Goal: Information Seeking & Learning: Check status

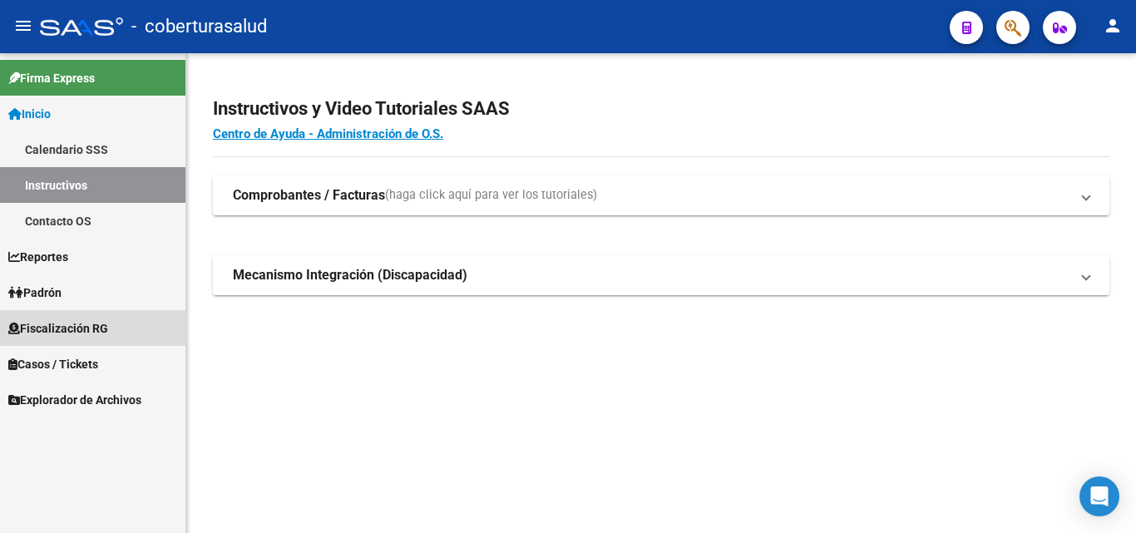
click at [63, 337] on link "Fiscalización RG" at bounding box center [92, 328] width 185 height 36
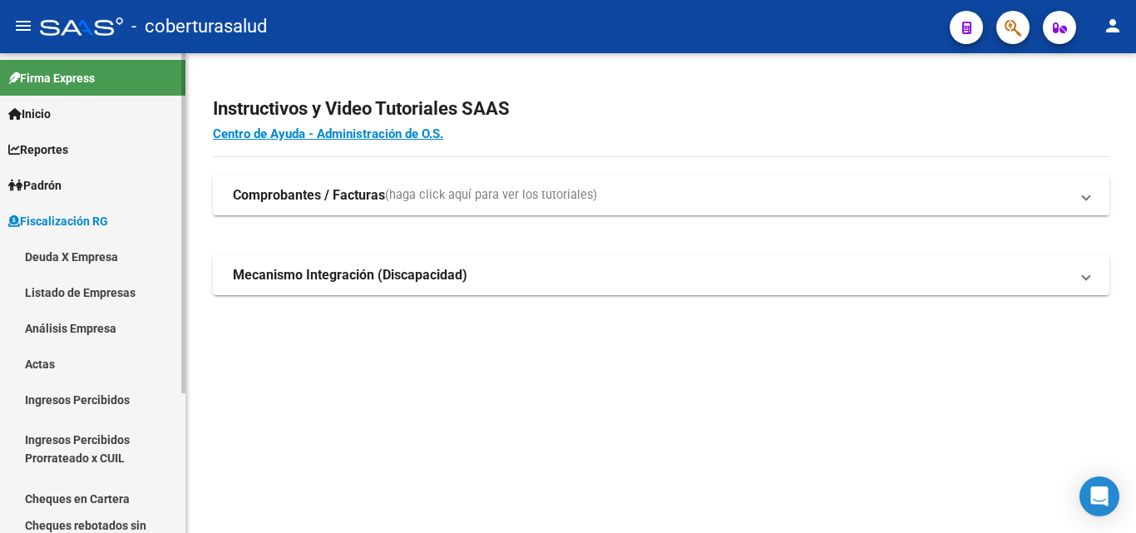
click at [76, 326] on link "Análisis Empresa" at bounding box center [92, 328] width 185 height 36
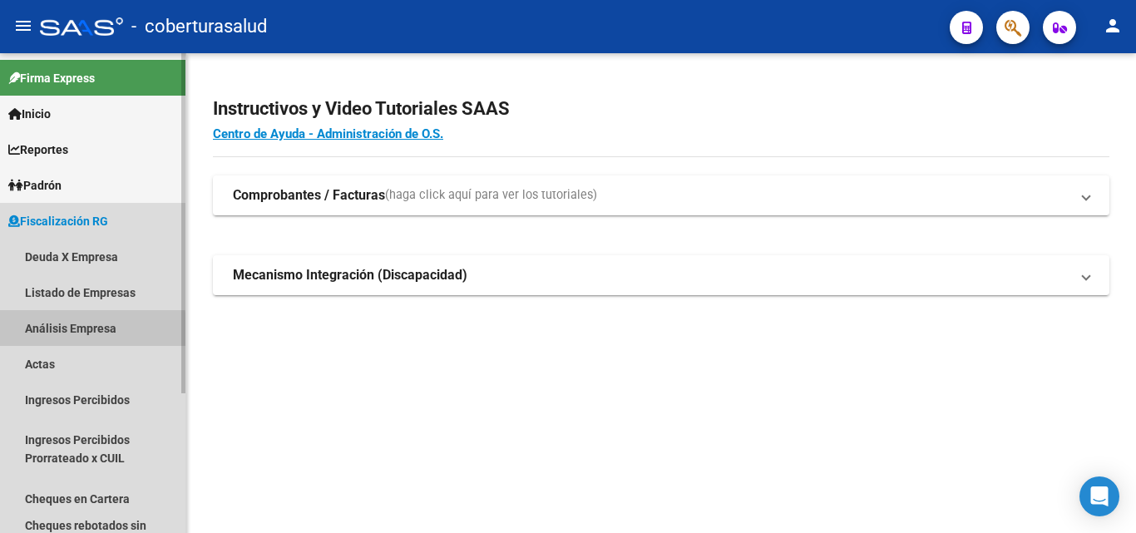
click at [78, 331] on link "Análisis Empresa" at bounding box center [92, 328] width 185 height 36
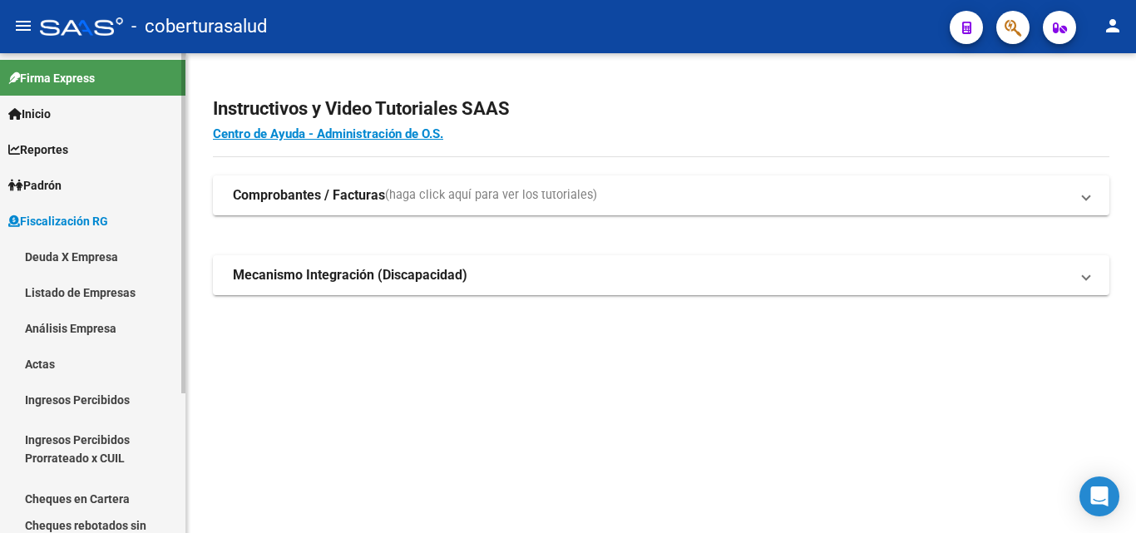
click at [78, 331] on link "Análisis Empresa" at bounding box center [92, 328] width 185 height 36
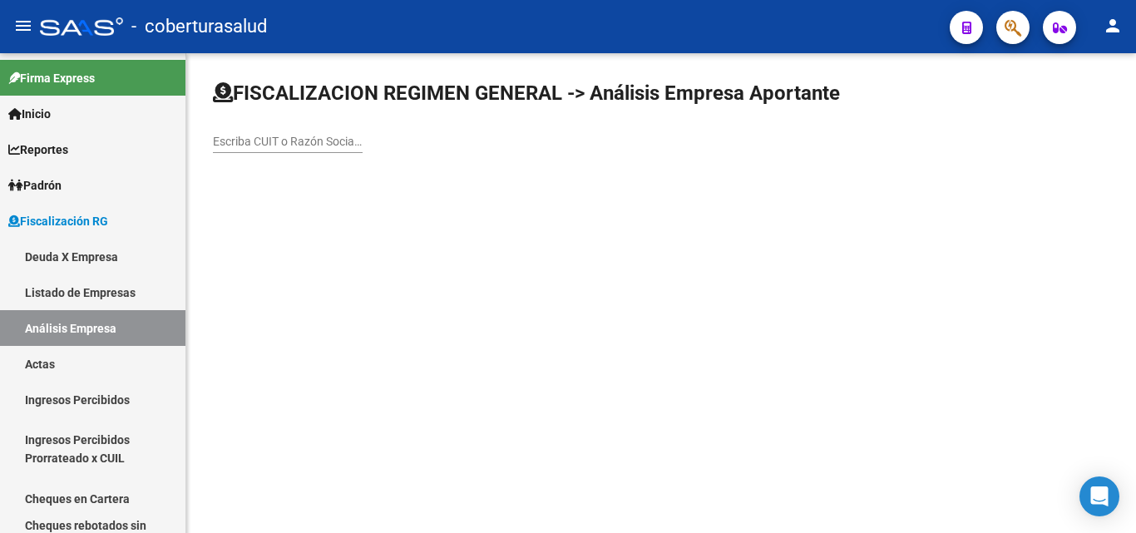
click at [238, 136] on input "Escriba CUIT o Razón Social para buscar" at bounding box center [288, 142] width 150 height 14
paste input "30717071073"
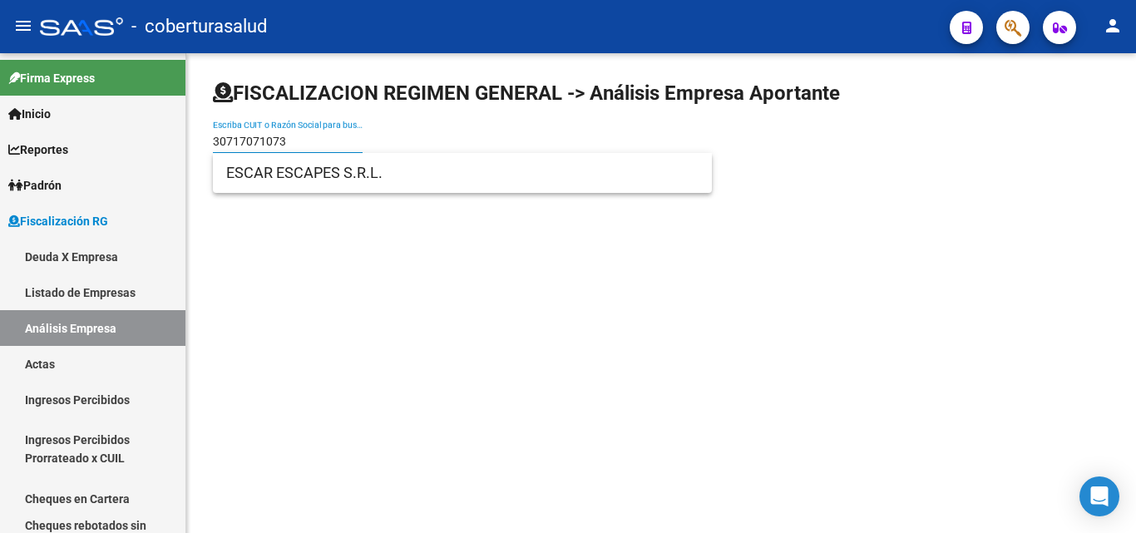
type input "30717071073"
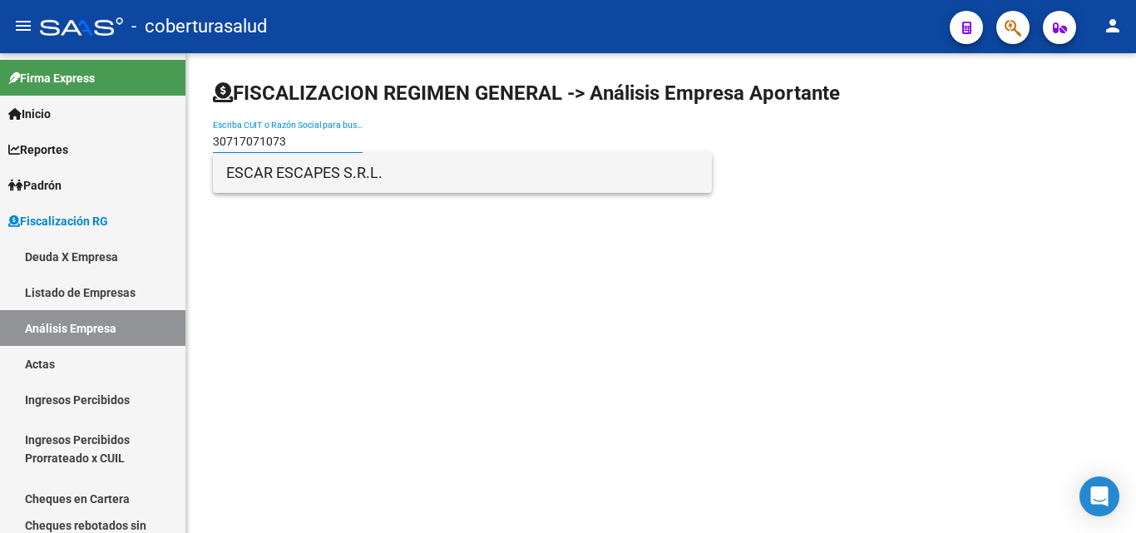
click at [241, 180] on span "ESCAR ESCAPES S.R.L." at bounding box center [462, 173] width 472 height 40
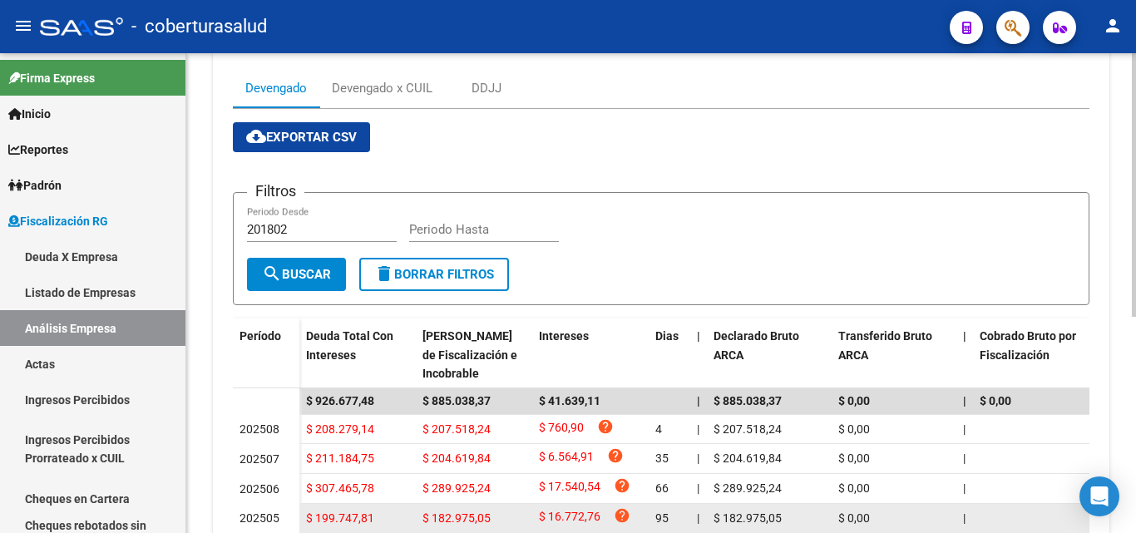
scroll to position [145, 0]
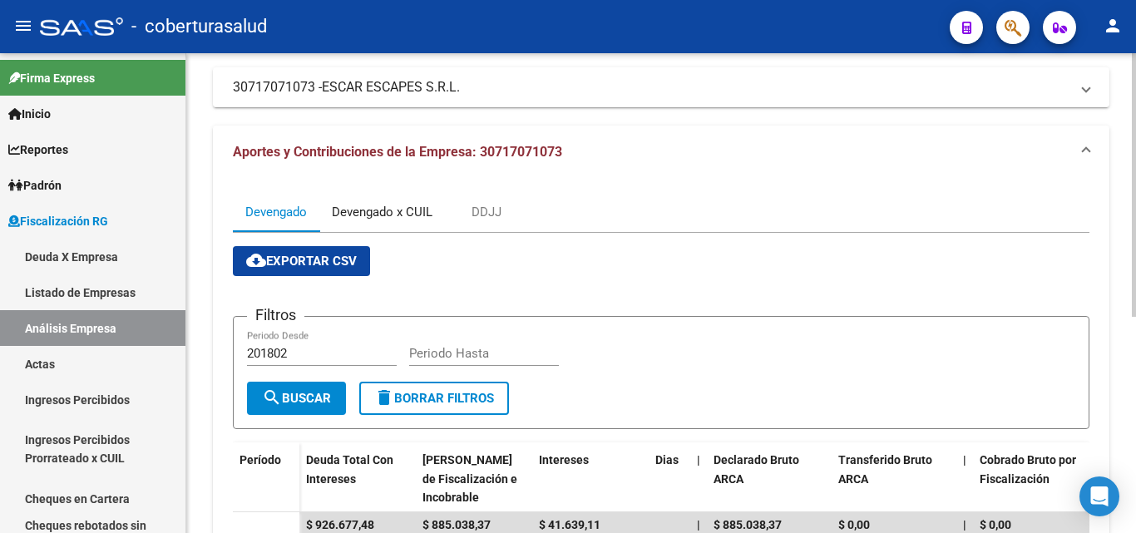
click at [359, 218] on div "Devengado x CUIL" at bounding box center [382, 212] width 101 height 18
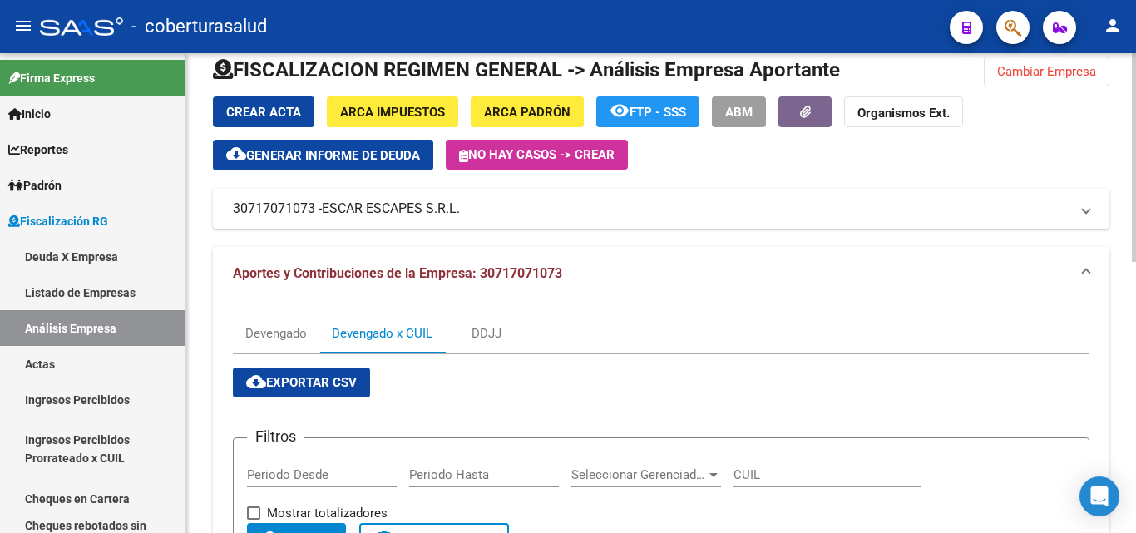
scroll to position [0, 0]
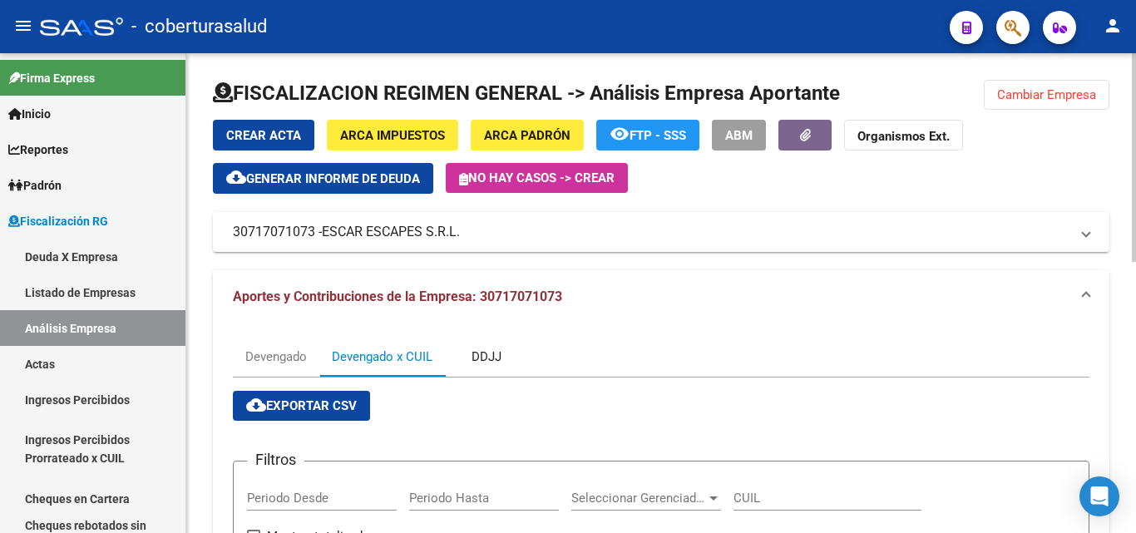
click at [474, 351] on div "DDJJ" at bounding box center [486, 356] width 30 height 18
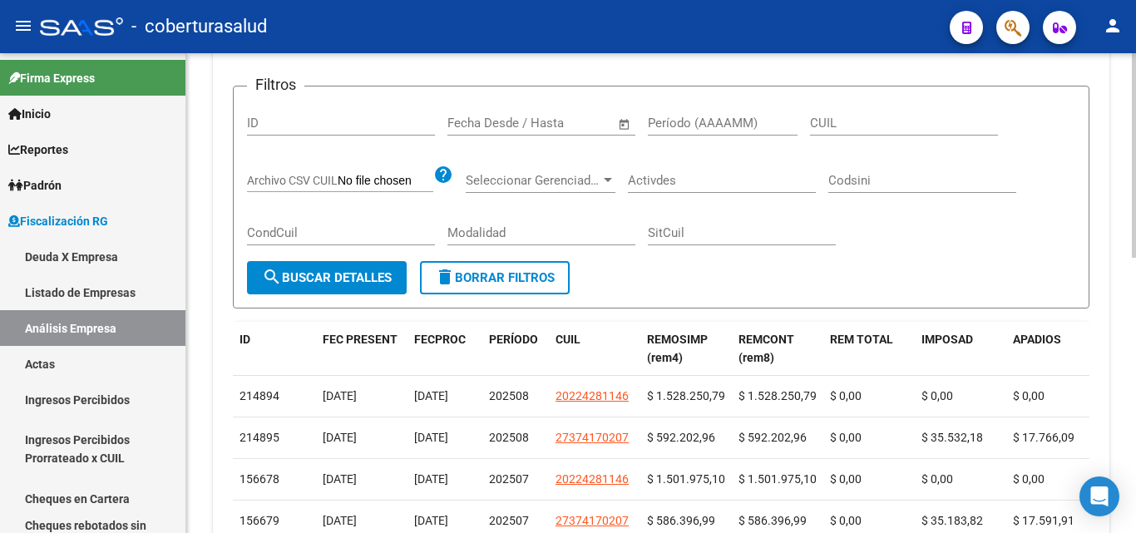
scroll to position [166, 0]
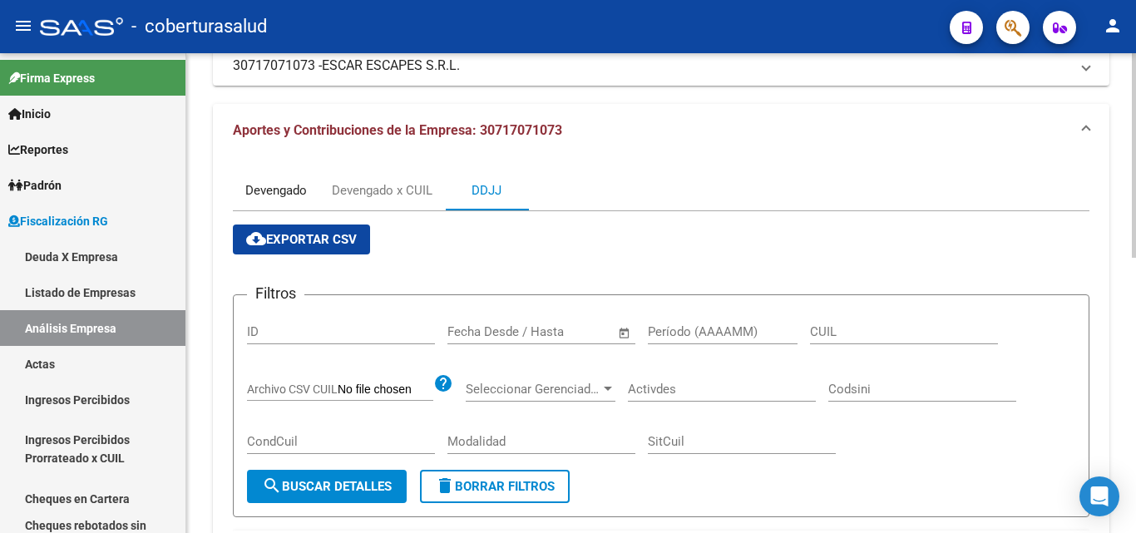
click at [252, 194] on div "Devengado" at bounding box center [276, 190] width 62 height 18
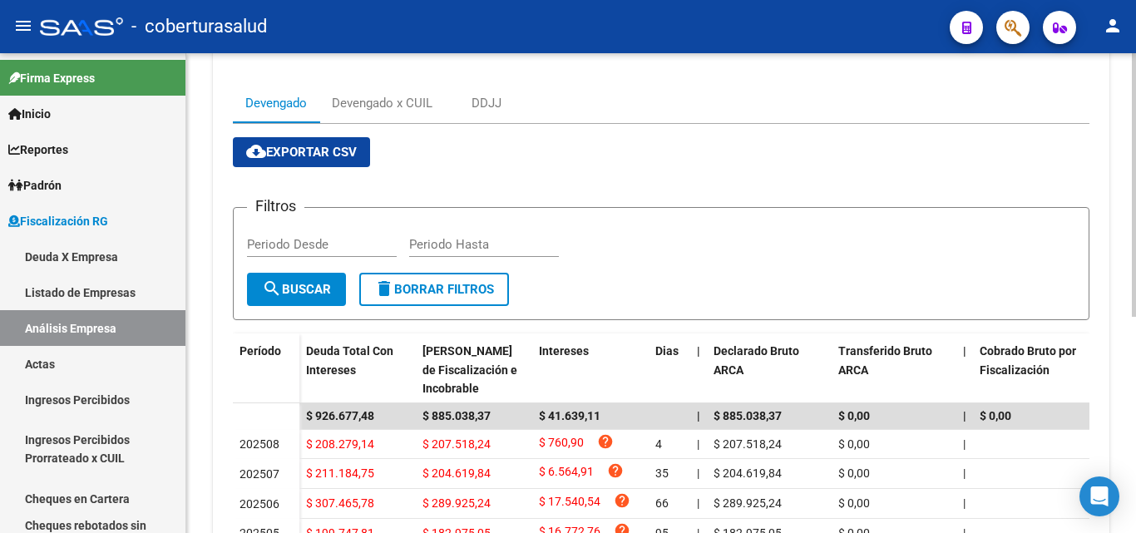
scroll to position [228, 0]
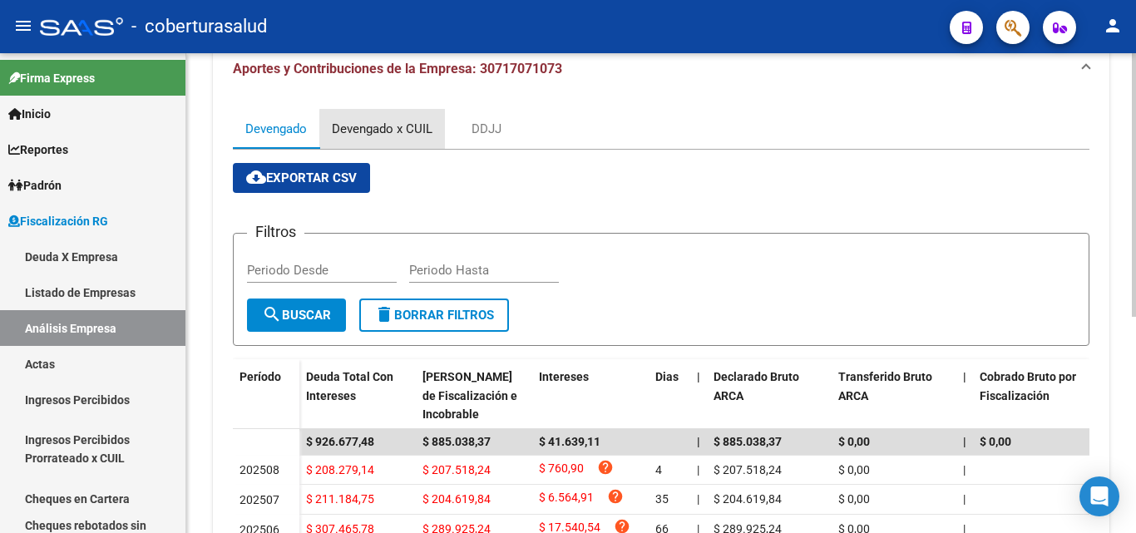
click at [398, 130] on div "Devengado x CUIL" at bounding box center [382, 129] width 101 height 18
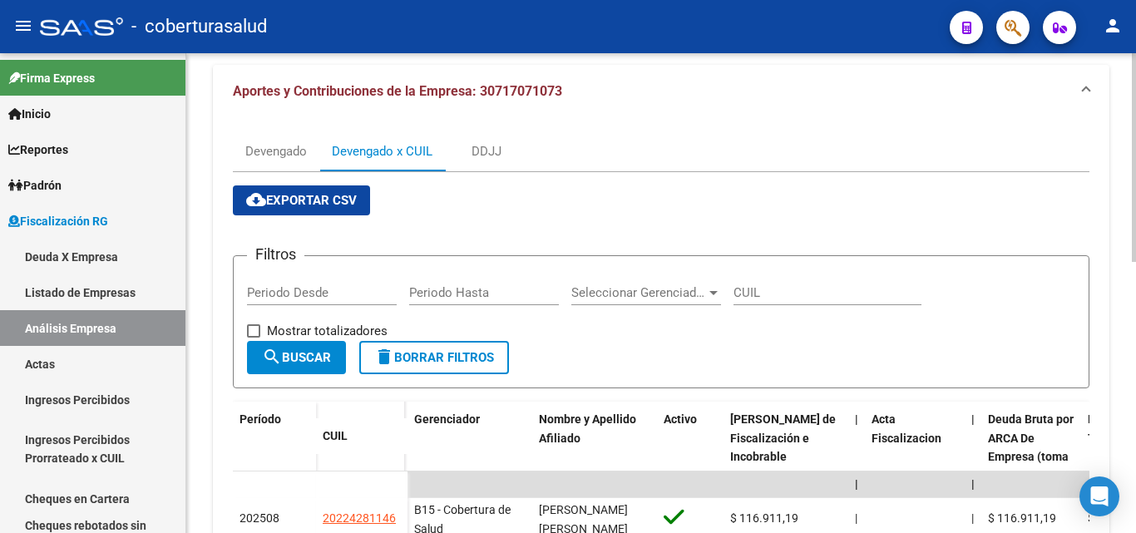
scroll to position [0, 0]
